Goal: Task Accomplishment & Management: Manage account settings

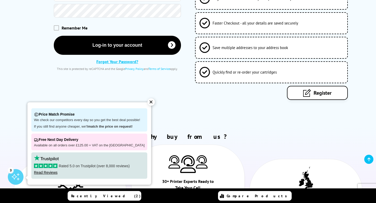
scroll to position [102, 0]
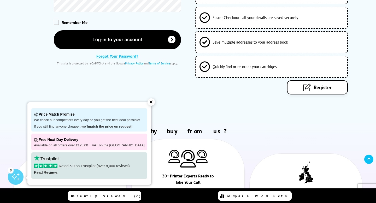
click at [316, 86] on span "Register" at bounding box center [323, 87] width 18 height 7
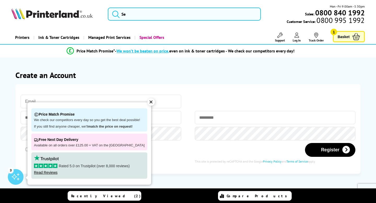
click at [147, 102] on div "✕" at bounding box center [150, 101] width 7 height 7
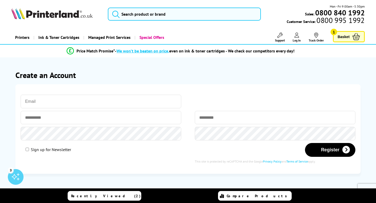
click at [44, 104] on input "email" at bounding box center [101, 102] width 161 height 14
type input "[EMAIL_ADDRESS][DOMAIN_NAME]"
type input "******"
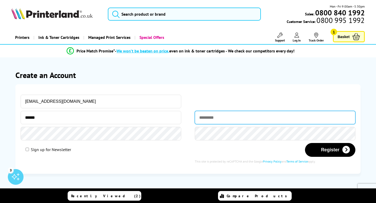
type input "*******"
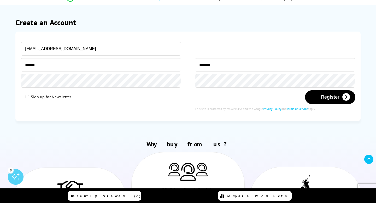
scroll to position [48, 0]
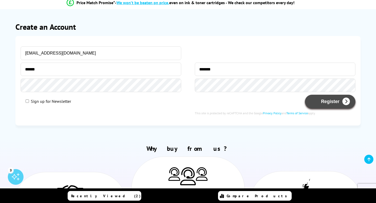
click at [329, 102] on button "Register" at bounding box center [330, 102] width 50 height 14
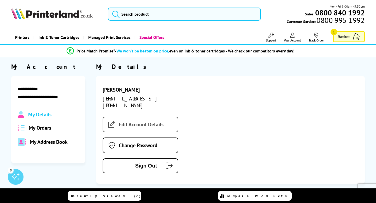
click at [147, 118] on link "Edit Account Details" at bounding box center [141, 125] width 76 height 16
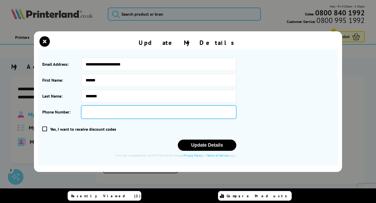
click at [91, 111] on input "Phone Number:" at bounding box center [158, 111] width 155 height 13
type input "*********"
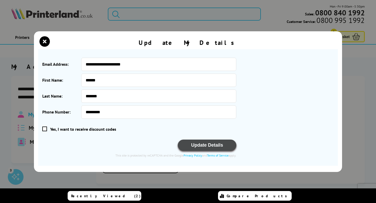
click at [208, 146] on button "Update Details" at bounding box center [207, 145] width 58 height 11
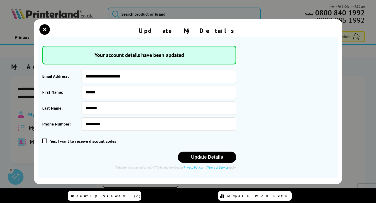
click at [45, 142] on span at bounding box center [44, 141] width 5 height 5
click at [43, 141] on input "checkbox" at bounding box center [43, 141] width 0 height 0
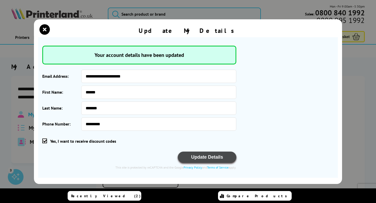
click at [201, 157] on button "Update Details" at bounding box center [207, 157] width 58 height 11
click at [207, 158] on button "Update Details" at bounding box center [207, 157] width 58 height 11
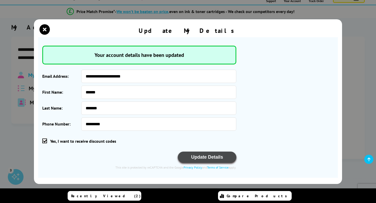
scroll to position [40, 0]
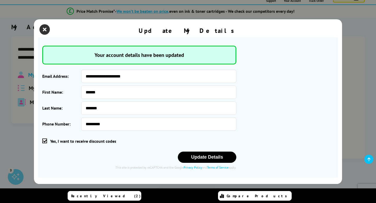
click at [44, 28] on icon "close modal" at bounding box center [44, 29] width 10 height 10
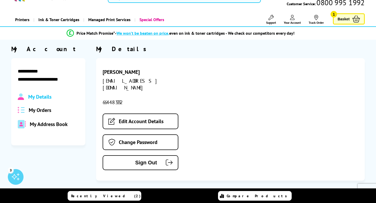
scroll to position [0, 0]
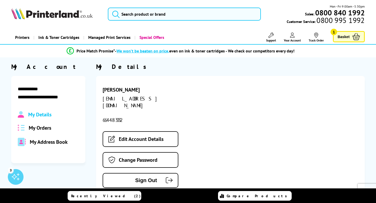
click at [291, 36] on icon at bounding box center [292, 35] width 5 height 5
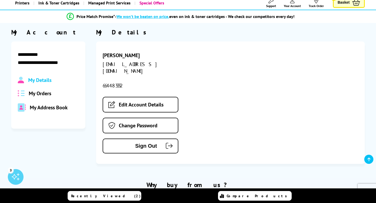
scroll to position [21, 0]
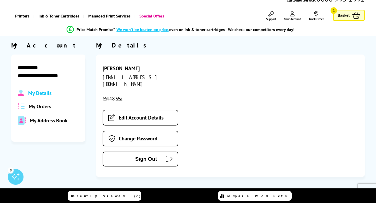
click at [40, 121] on span "My Address Book" at bounding box center [49, 120] width 38 height 7
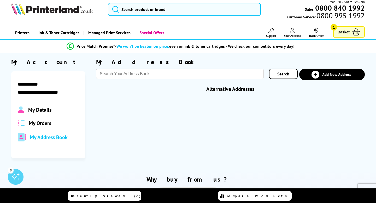
scroll to position [0, 0]
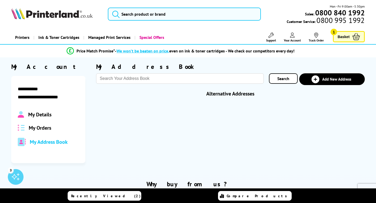
click at [43, 114] on span "My Details" at bounding box center [39, 114] width 23 height 7
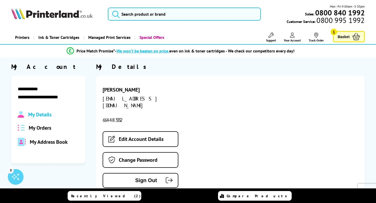
click at [347, 34] on span "Basket" at bounding box center [344, 36] width 12 height 7
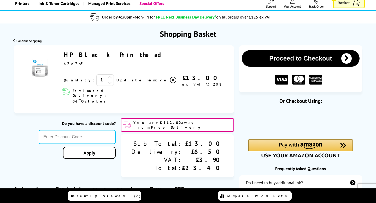
scroll to position [26, 0]
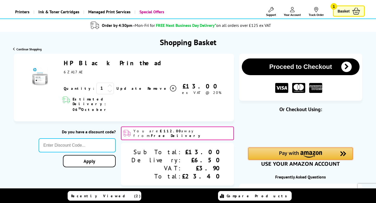
click at [323, 152] on div "Amazon Pay - Use your Amazon account" at bounding box center [300, 154] width 104 height 12
